Goal: Transaction & Acquisition: Purchase product/service

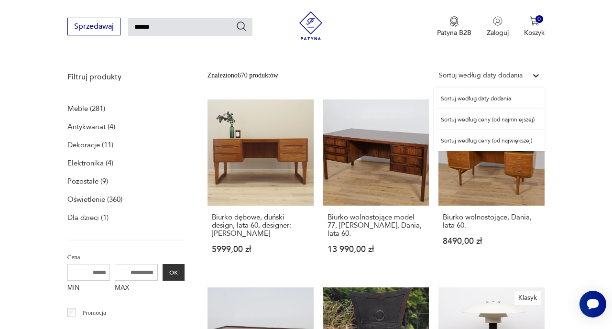
click at [537, 76] on icon at bounding box center [536, 75] width 6 height 3
click at [487, 120] on div "Sortuj według ceny (od najmniejszej)" at bounding box center [489, 119] width 111 height 21
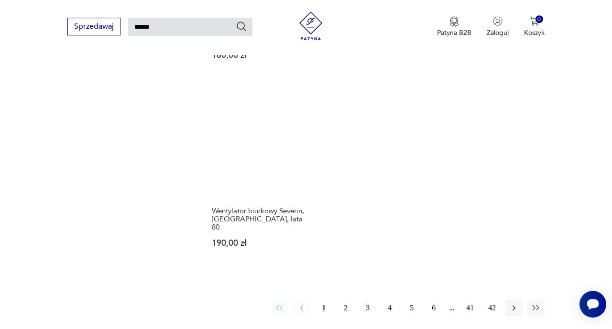
scroll to position [1083, 0]
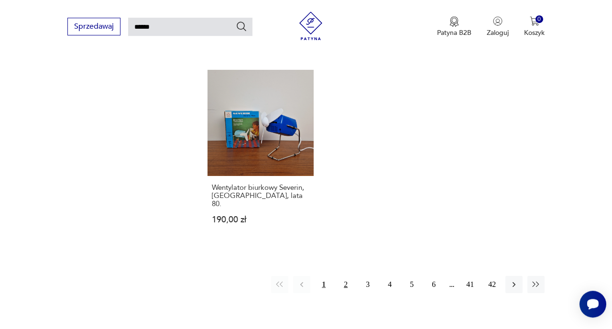
click at [348, 276] on button "2" at bounding box center [345, 284] width 17 height 17
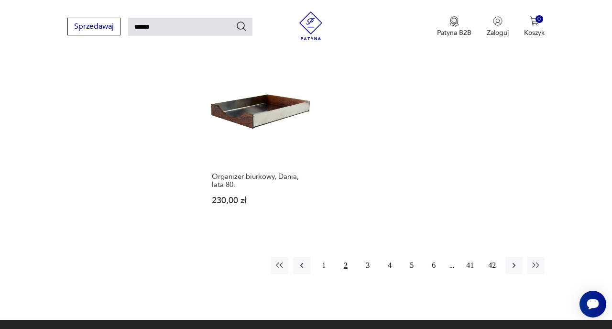
scroll to position [1086, 0]
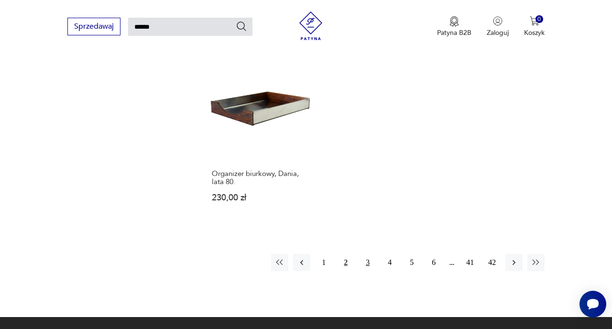
click at [370, 254] on button "3" at bounding box center [367, 262] width 17 height 17
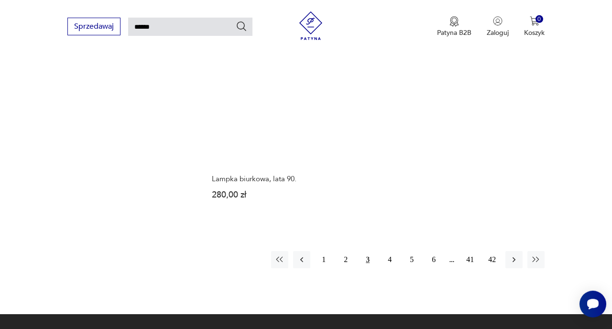
scroll to position [1090, 0]
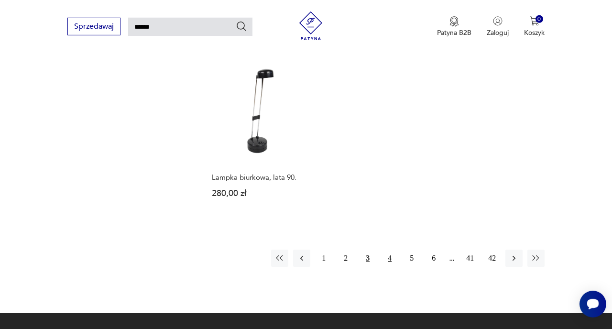
click at [391, 250] on button "4" at bounding box center [389, 258] width 17 height 17
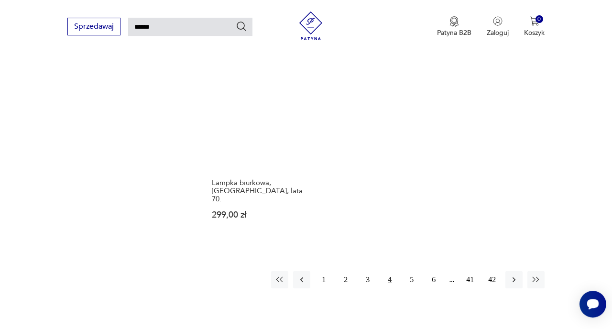
scroll to position [1112, 0]
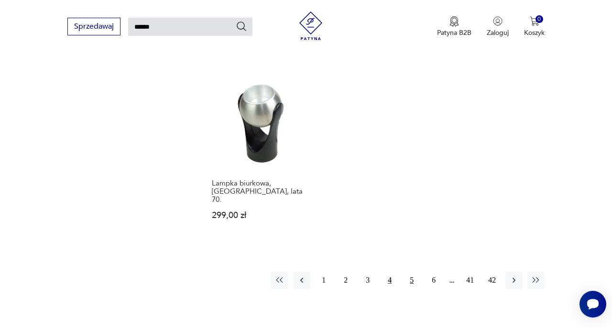
click at [410, 272] on button "5" at bounding box center [411, 280] width 17 height 17
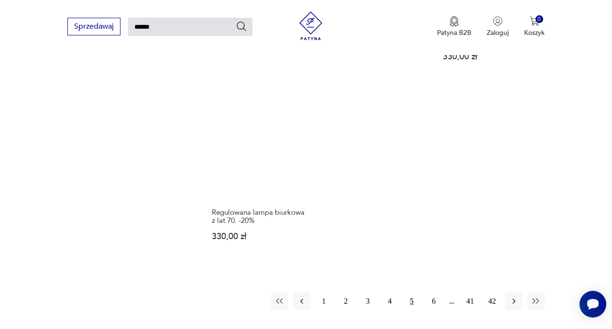
scroll to position [1132, 0]
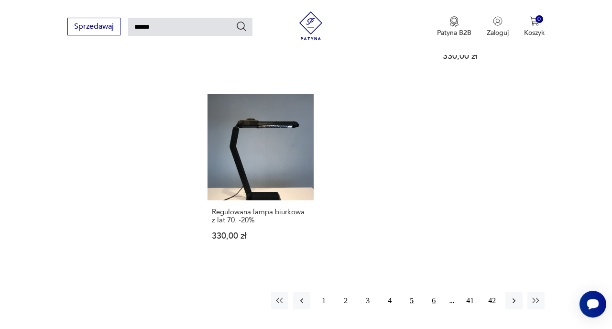
click at [435, 292] on button "6" at bounding box center [433, 300] width 17 height 17
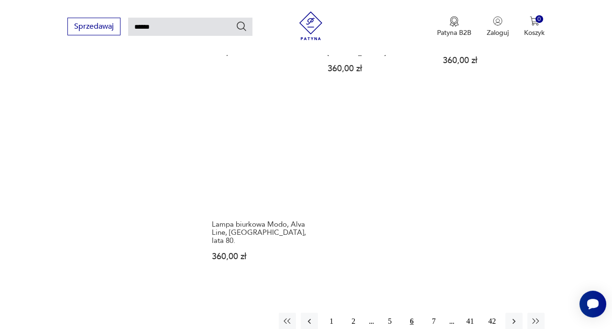
scroll to position [1089, 0]
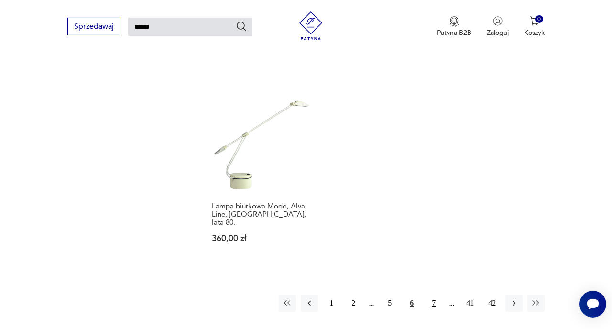
click at [433, 295] on button "7" at bounding box center [433, 303] width 17 height 17
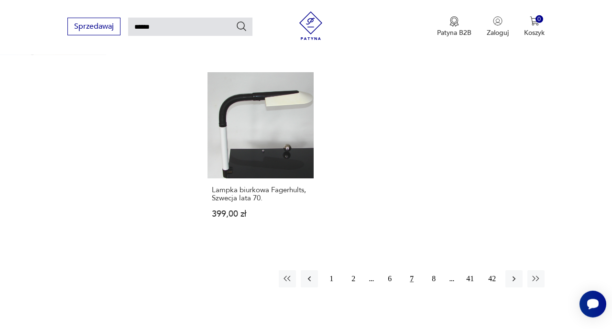
scroll to position [1106, 0]
click at [435, 270] on button "8" at bounding box center [433, 278] width 17 height 17
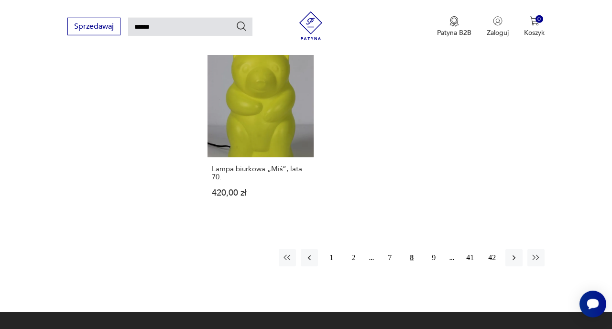
scroll to position [1093, 0]
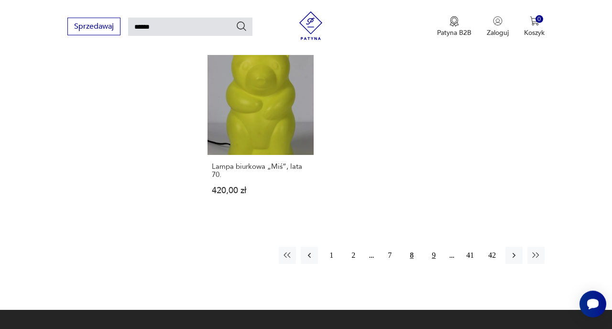
click at [437, 247] on button "9" at bounding box center [433, 255] width 17 height 17
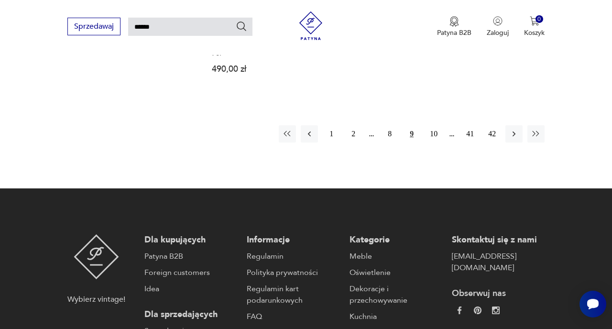
scroll to position [1167, 0]
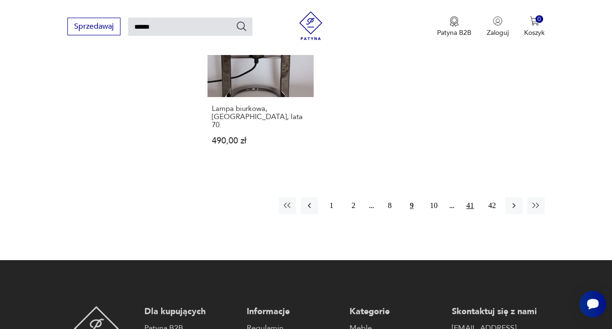
click at [469, 197] on button "41" at bounding box center [470, 205] width 17 height 17
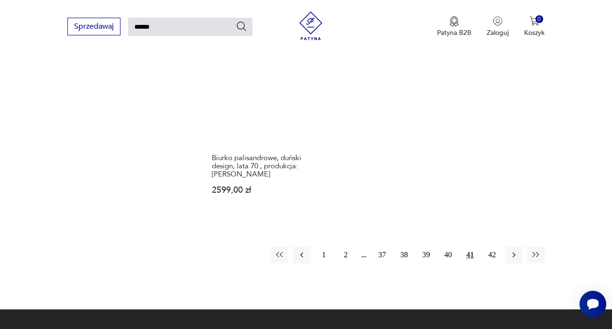
scroll to position [1160, 0]
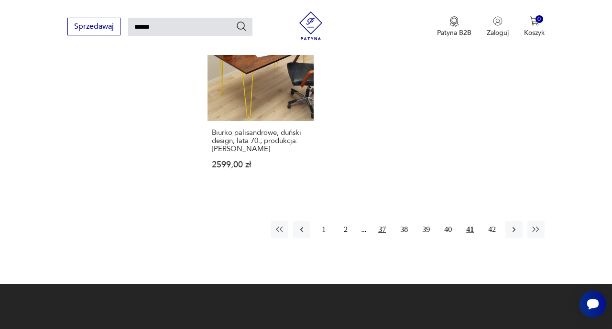
click at [385, 221] on button "37" at bounding box center [382, 229] width 17 height 17
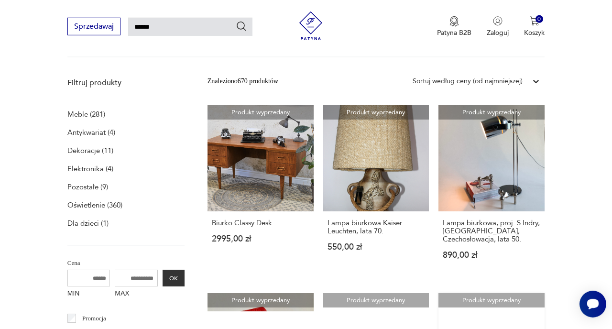
scroll to position [103, 0]
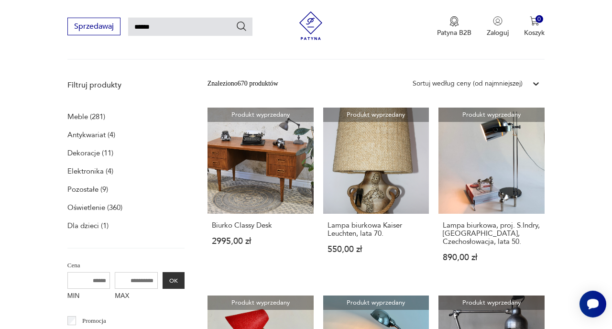
click at [93, 118] on p "Meble (281)" at bounding box center [86, 116] width 38 height 13
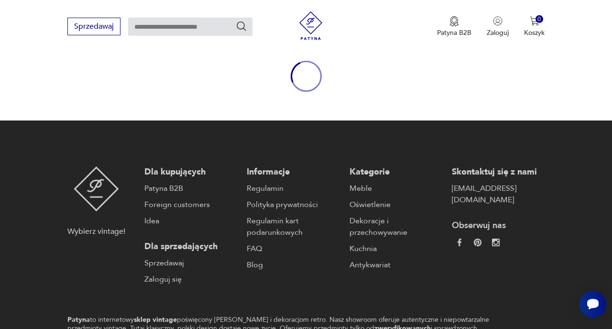
type input "******"
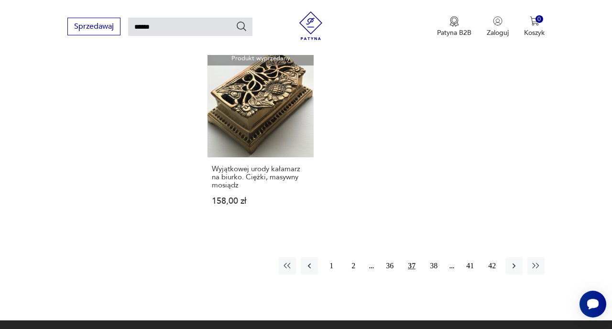
scroll to position [1096, 0]
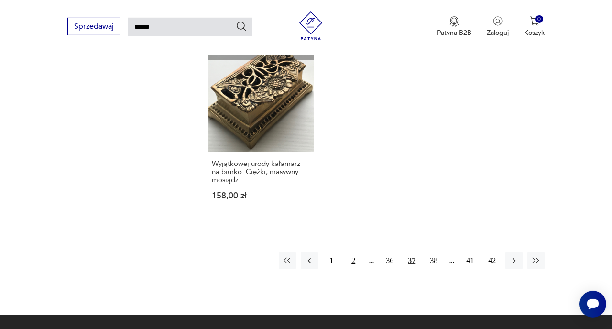
click at [355, 252] on button "2" at bounding box center [353, 260] width 17 height 17
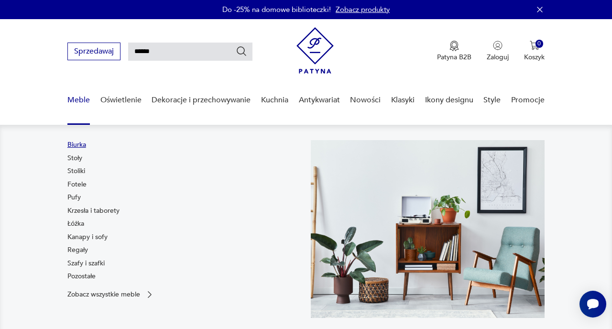
click at [76, 144] on link "Biurka" at bounding box center [76, 145] width 19 height 10
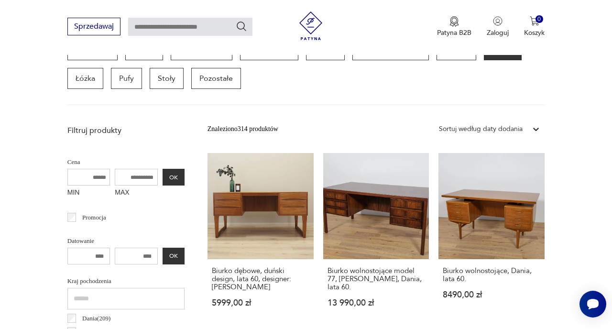
scroll to position [278, 0]
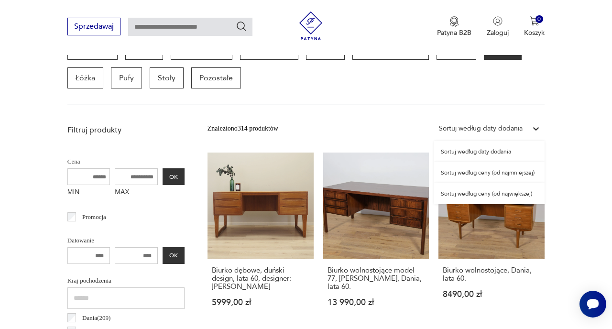
click at [537, 130] on icon at bounding box center [536, 128] width 6 height 3
click at [492, 152] on div "Sortuj według daty dodania" at bounding box center [489, 151] width 111 height 21
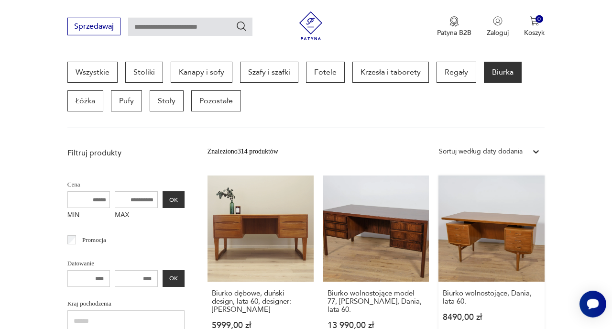
scroll to position [255, 0]
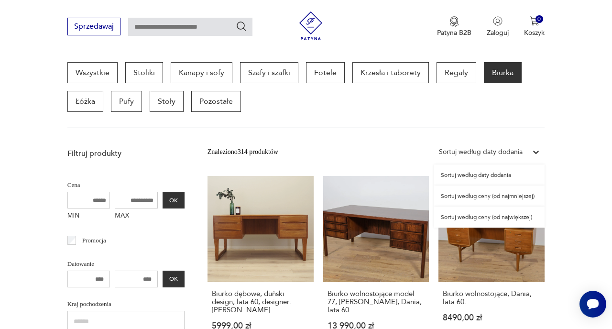
click at [535, 150] on icon at bounding box center [537, 152] width 10 height 10
click at [504, 202] on div "Sortuj według ceny (od najmniejszej)" at bounding box center [489, 196] width 111 height 21
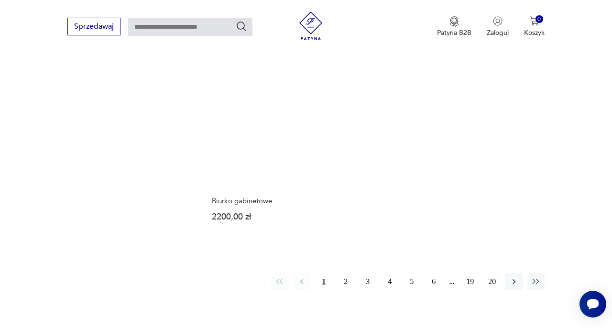
scroll to position [1283, 0]
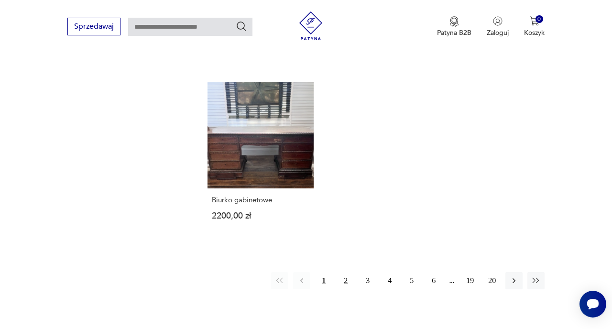
click at [347, 272] on button "2" at bounding box center [345, 280] width 17 height 17
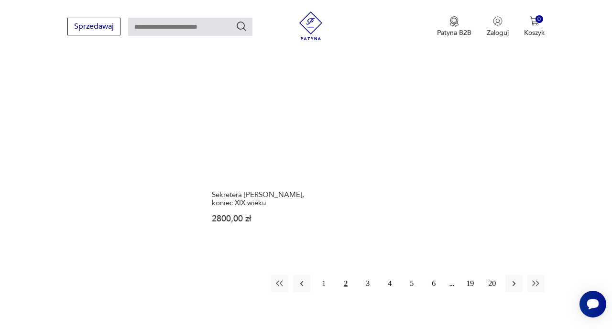
scroll to position [1300, 0]
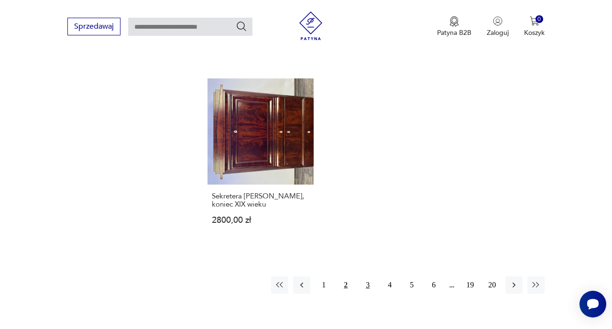
click at [369, 277] on button "3" at bounding box center [367, 285] width 17 height 17
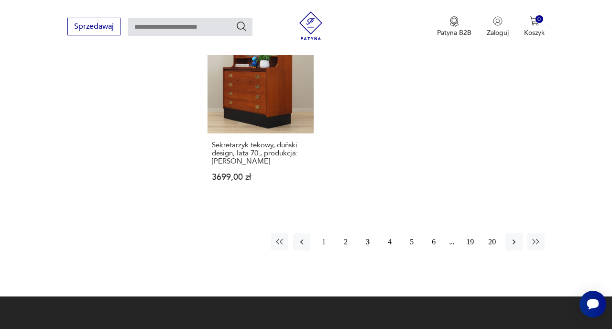
scroll to position [1355, 0]
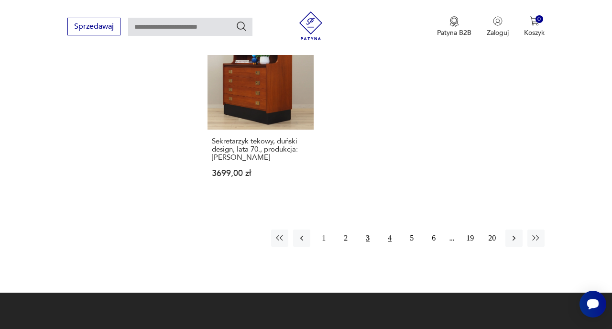
click at [387, 237] on button "4" at bounding box center [389, 238] width 17 height 17
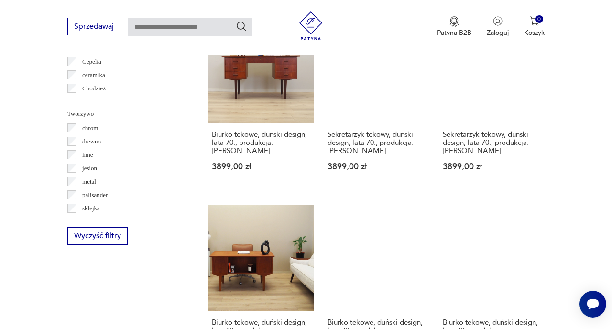
scroll to position [1005, 0]
